Goal: Task Accomplishment & Management: Use online tool/utility

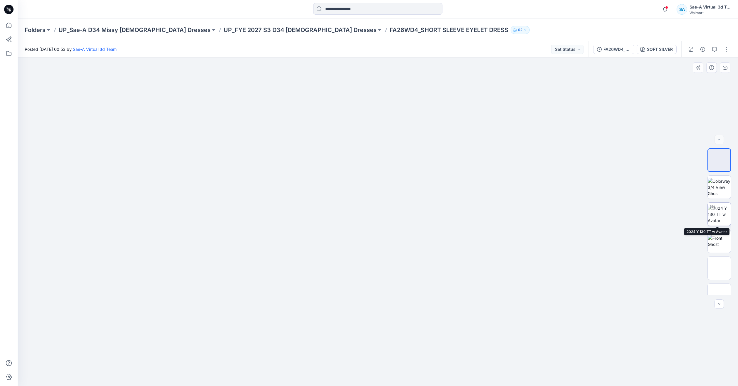
click at [721, 213] on img at bounding box center [719, 214] width 23 height 19
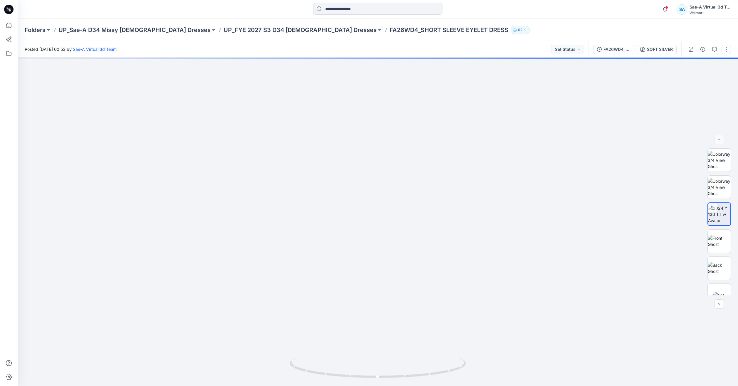
click at [724, 48] on button "button" at bounding box center [726, 49] width 9 height 9
drag, startPoint x: 696, startPoint y: 79, endPoint x: 702, endPoint y: 87, distance: 9.6
click at [696, 79] on button "Edit" at bounding box center [702, 79] width 54 height 11
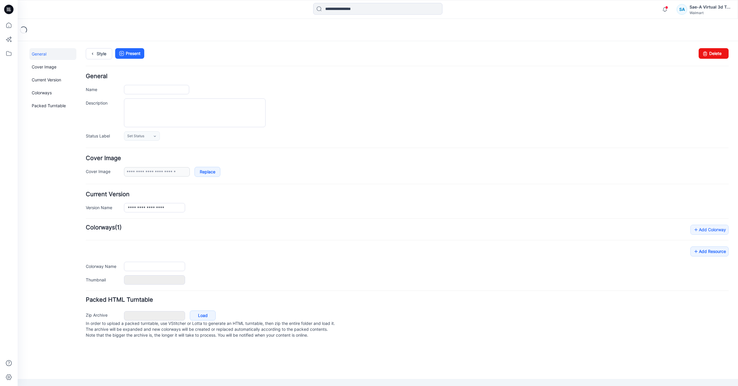
type input "**********"
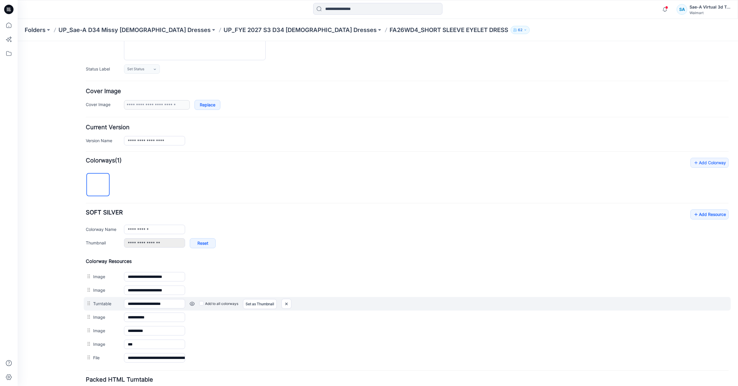
scroll to position [113, 0]
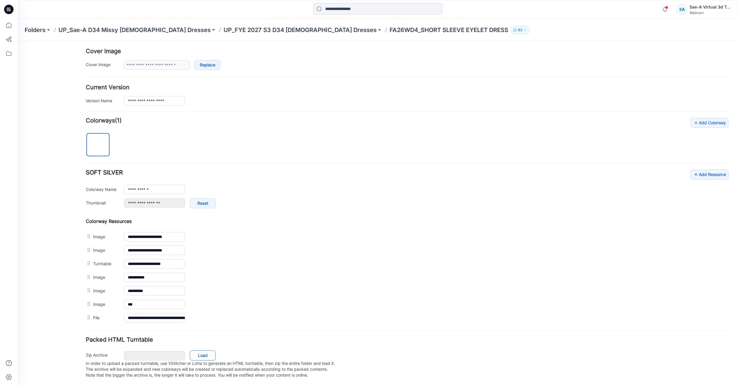
click at [192, 351] on link "Load" at bounding box center [203, 356] width 26 height 10
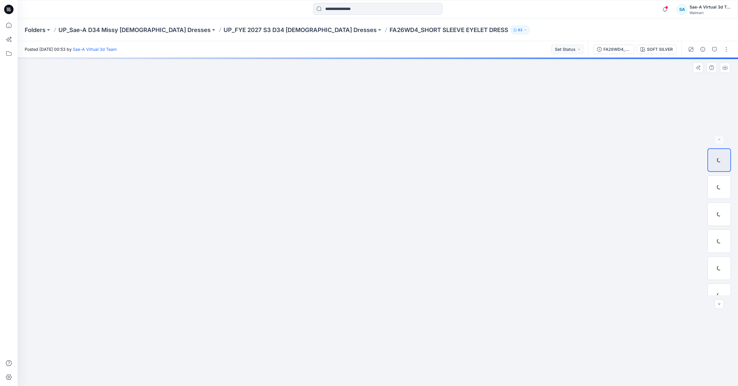
click at [86, 130] on div at bounding box center [378, 222] width 721 height 329
click at [725, 51] on button "button" at bounding box center [726, 49] width 9 height 9
click at [685, 82] on button "Edit" at bounding box center [702, 79] width 54 height 11
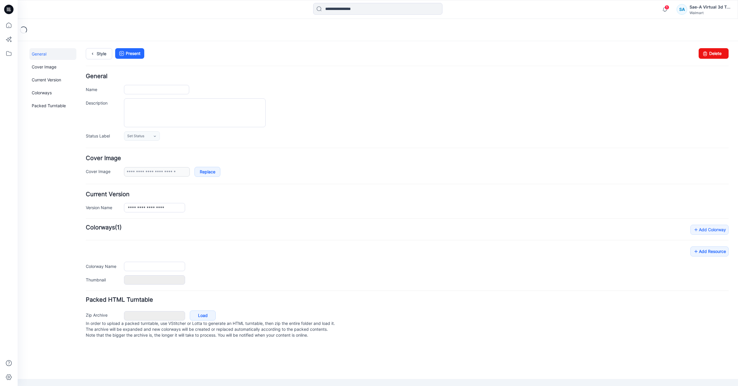
type input "**********"
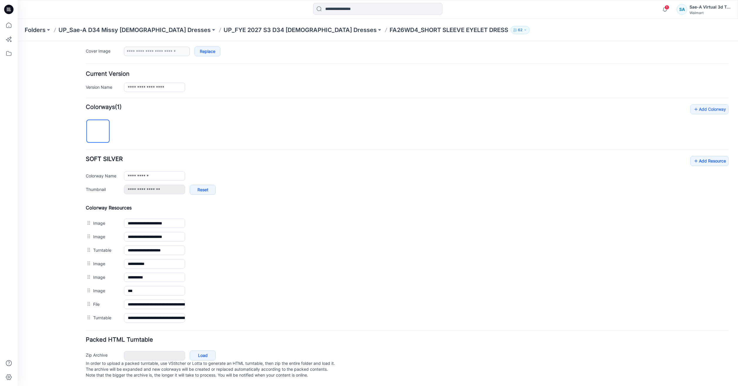
scroll to position [126, 0]
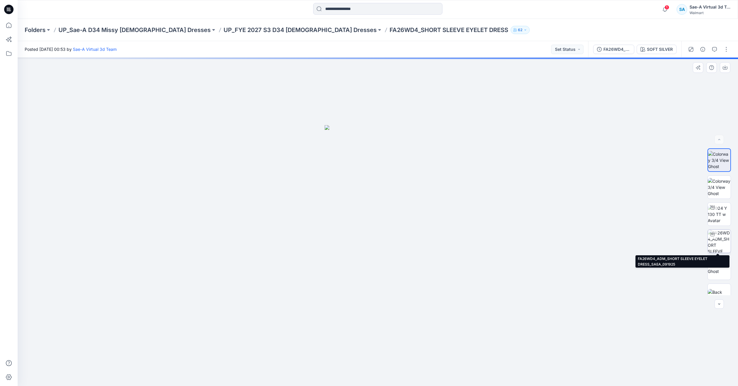
click at [722, 244] on img at bounding box center [719, 241] width 23 height 23
drag, startPoint x: 427, startPoint y: 380, endPoint x: 271, endPoint y: 345, distance: 159.6
click at [271, 345] on div at bounding box center [378, 222] width 721 height 329
click at [253, 33] on p "UP_FYE 2027 S3 D34 [DEMOGRAPHIC_DATA] Dresses" at bounding box center [300, 30] width 153 height 8
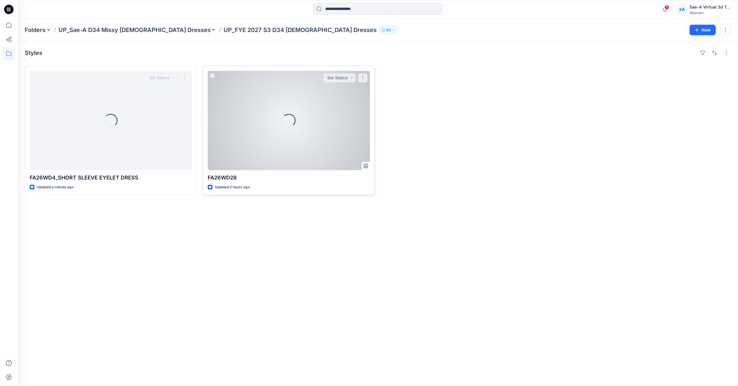
click at [278, 130] on div "Loading..." at bounding box center [289, 120] width 162 height 99
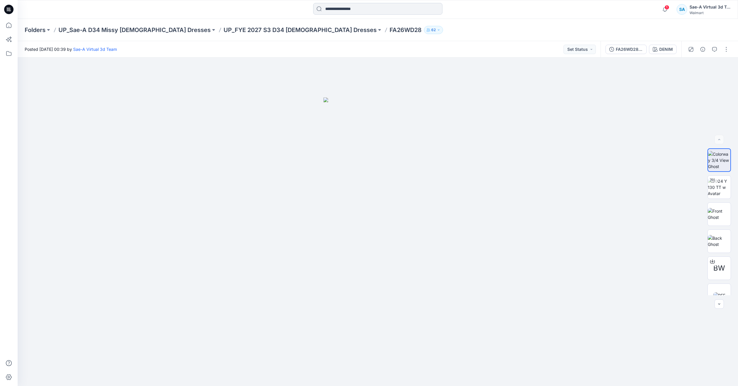
click at [332, 11] on input at bounding box center [377, 9] width 129 height 12
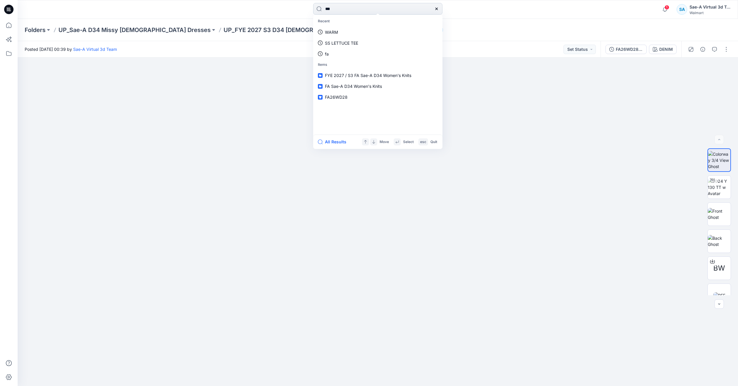
type input "****"
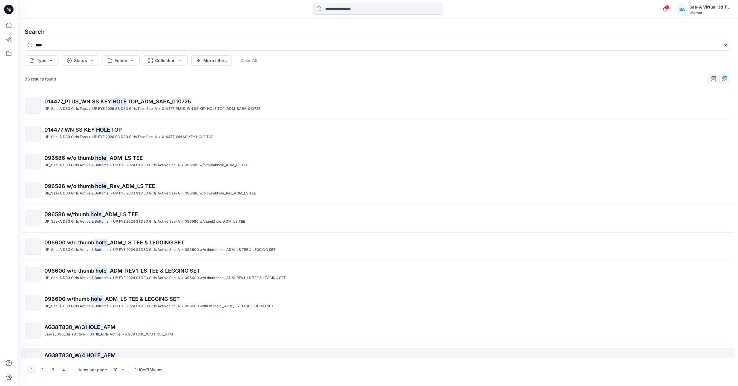
scroll to position [16, 0]
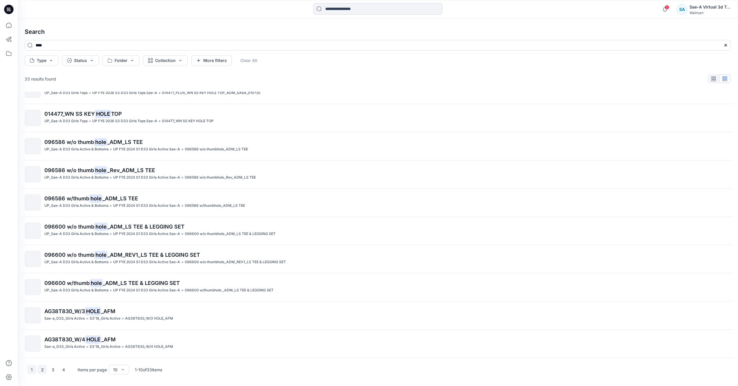
click at [42, 370] on button "2" at bounding box center [42, 369] width 9 height 9
